Goal: Use online tool/utility: Utilize a website feature to perform a specific function

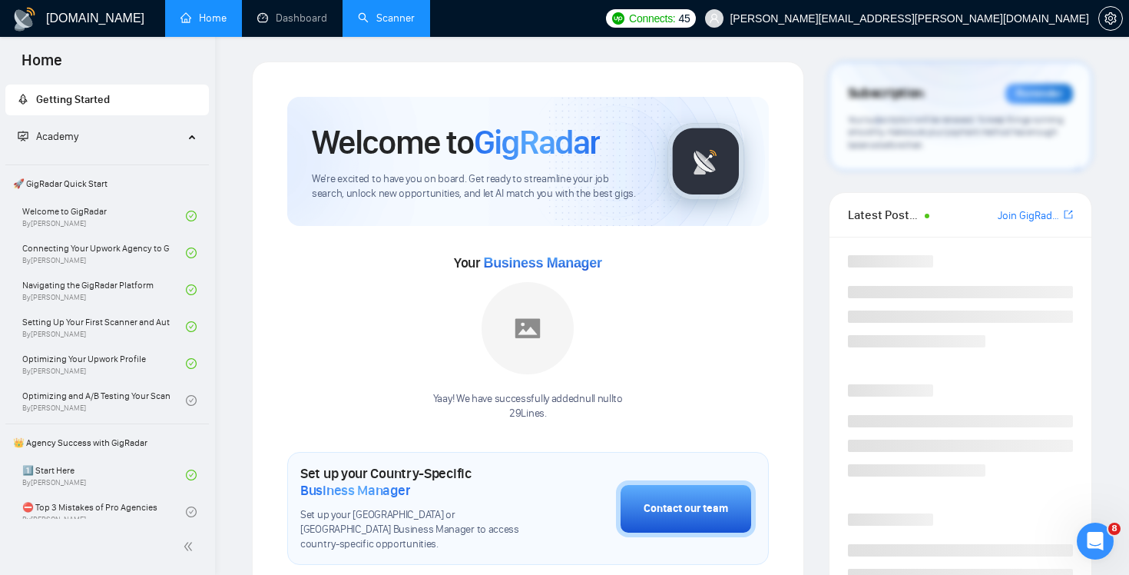
click at [389, 20] on link "Scanner" at bounding box center [386, 18] width 57 height 13
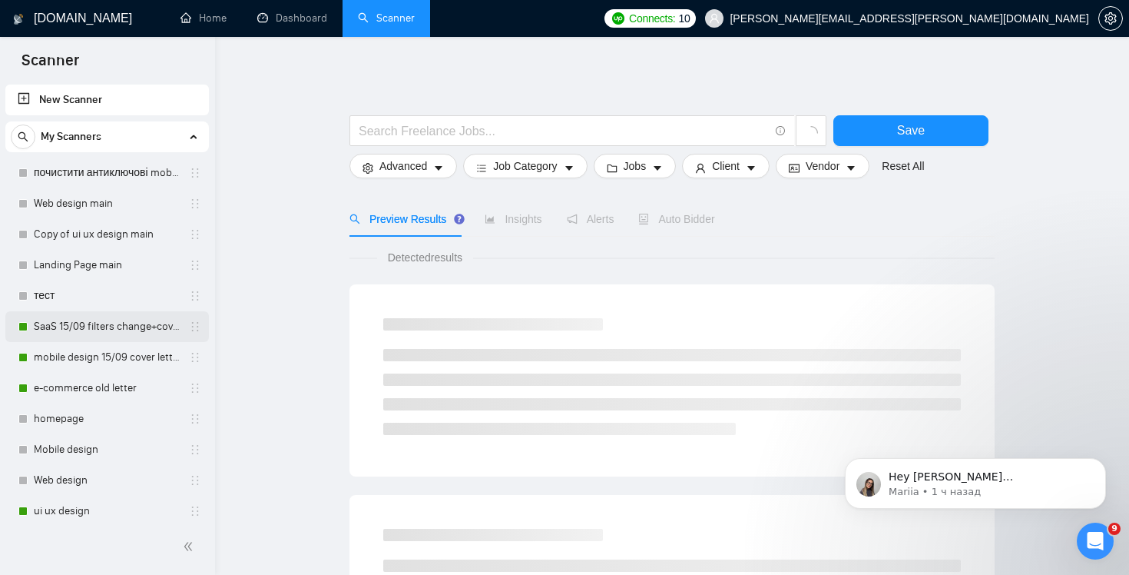
click at [88, 322] on link "SaaS 15/09 filters change+cover letter change" at bounding box center [107, 326] width 146 height 31
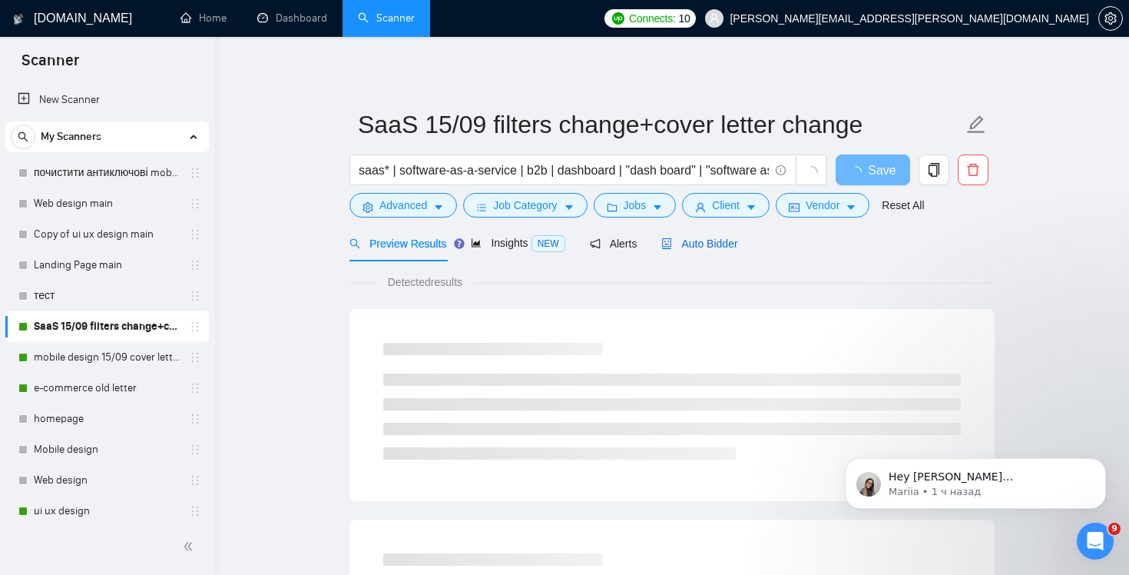
click at [717, 237] on span "Auto Bidder" at bounding box center [699, 243] width 76 height 12
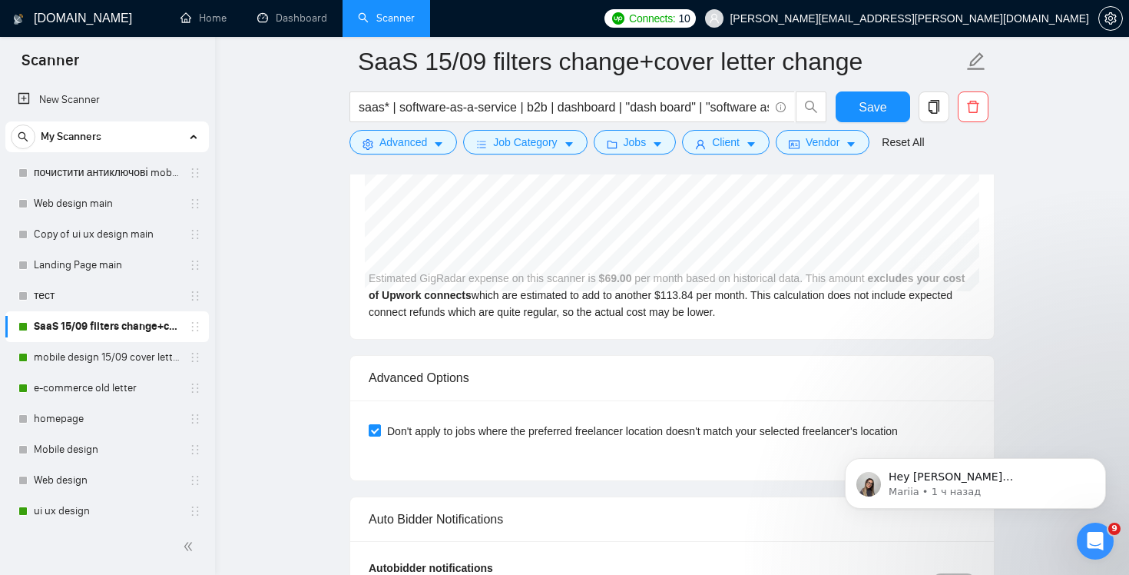
scroll to position [3697, 0]
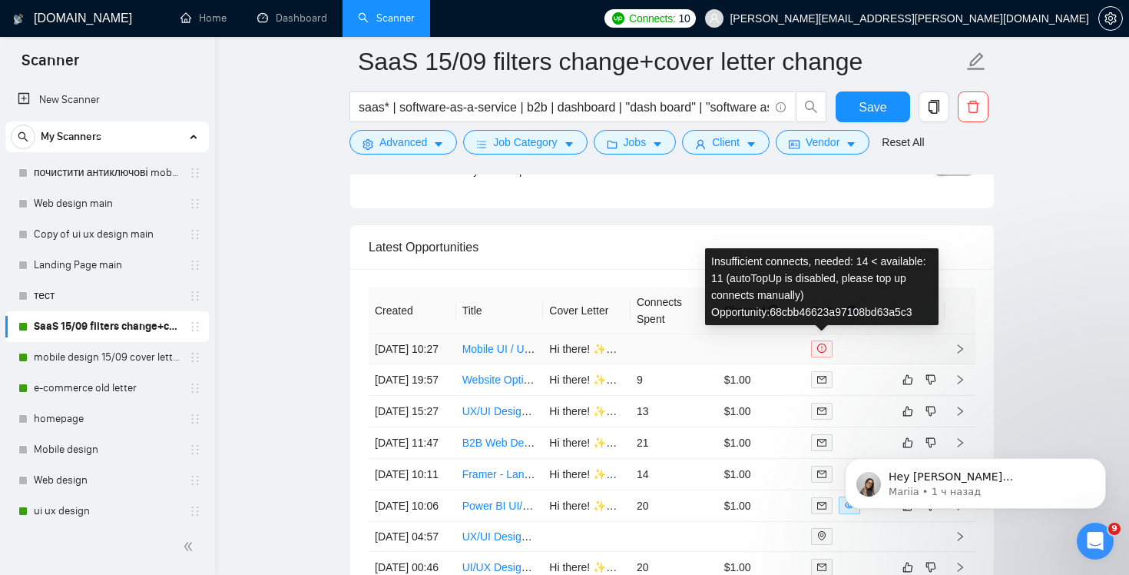
click at [821, 353] on icon "exclamation-circle" at bounding box center [821, 347] width 9 height 9
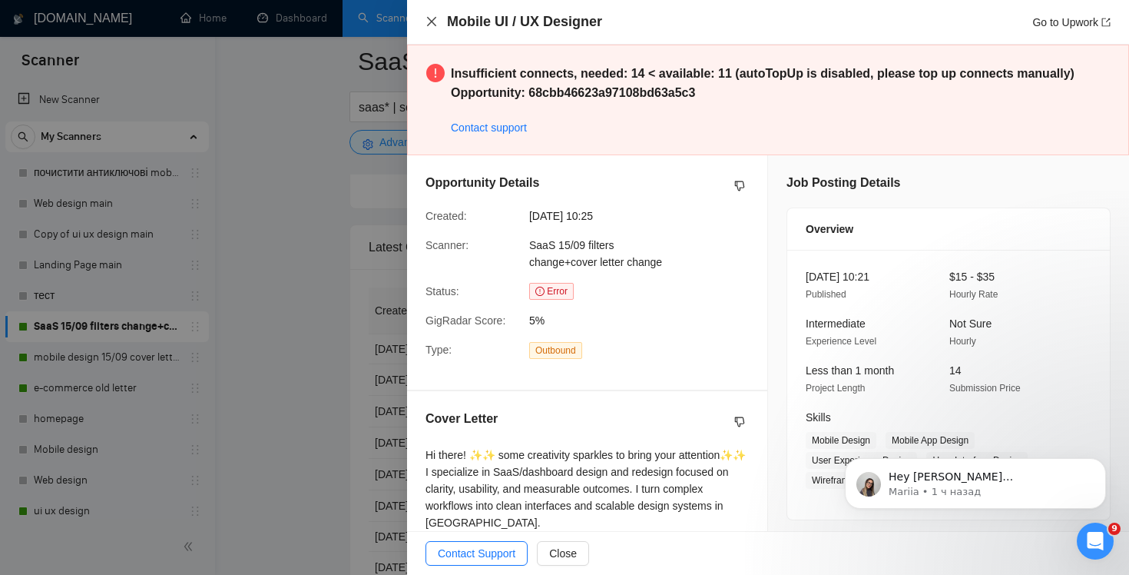
click at [432, 19] on icon "close" at bounding box center [432, 21] width 12 height 12
